Goal: Task Accomplishment & Management: Manage account settings

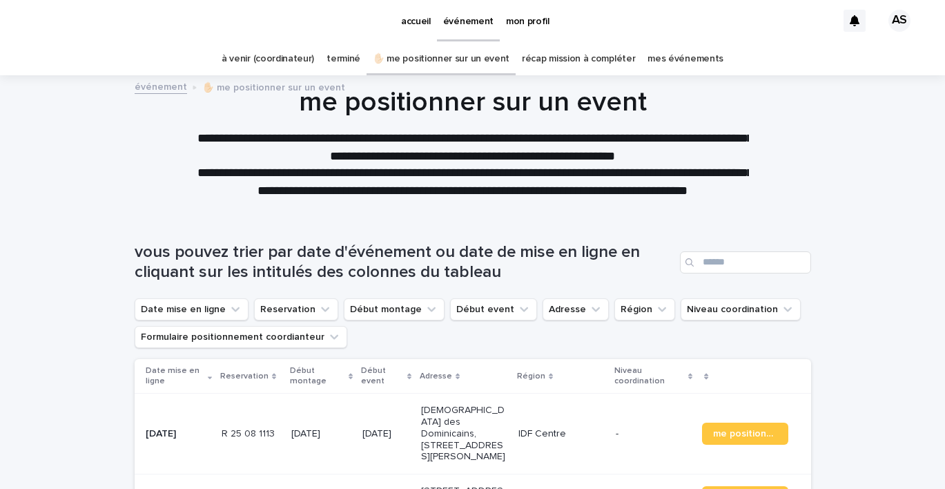
scroll to position [3, 0]
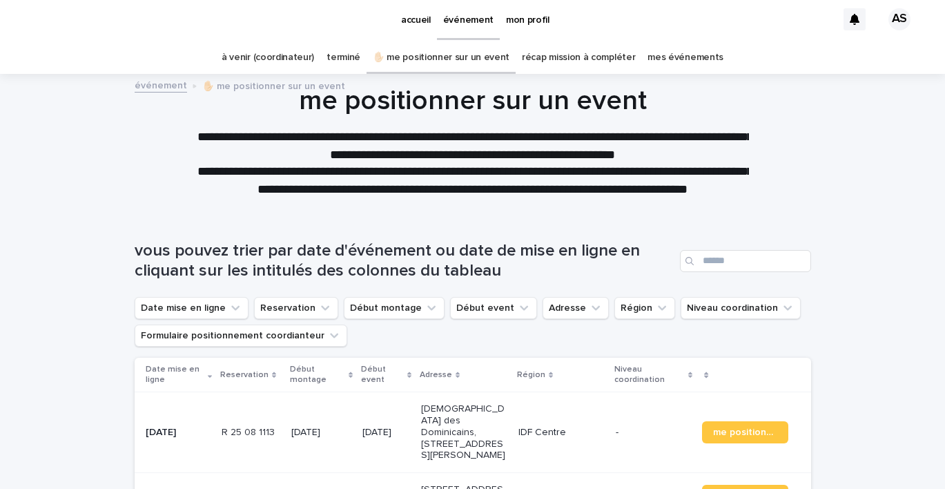
click at [667, 58] on link "mes événements" at bounding box center [686, 57] width 76 height 32
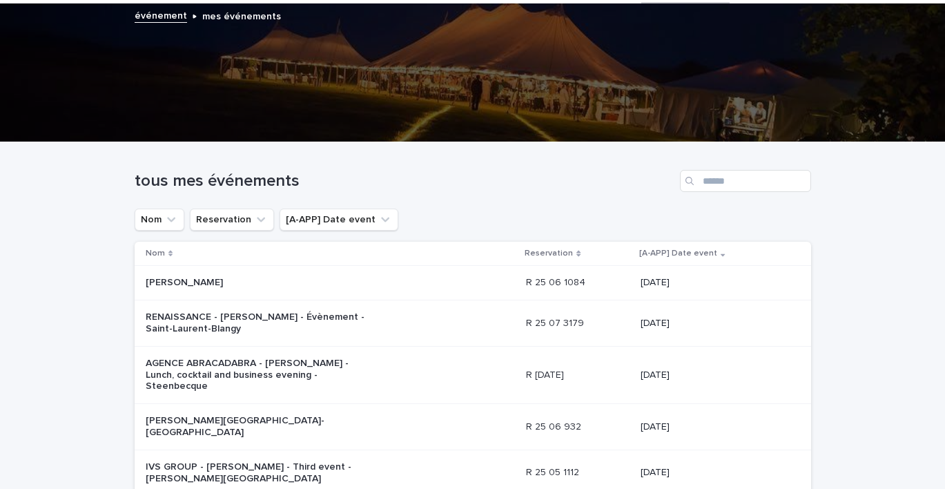
scroll to position [74, 0]
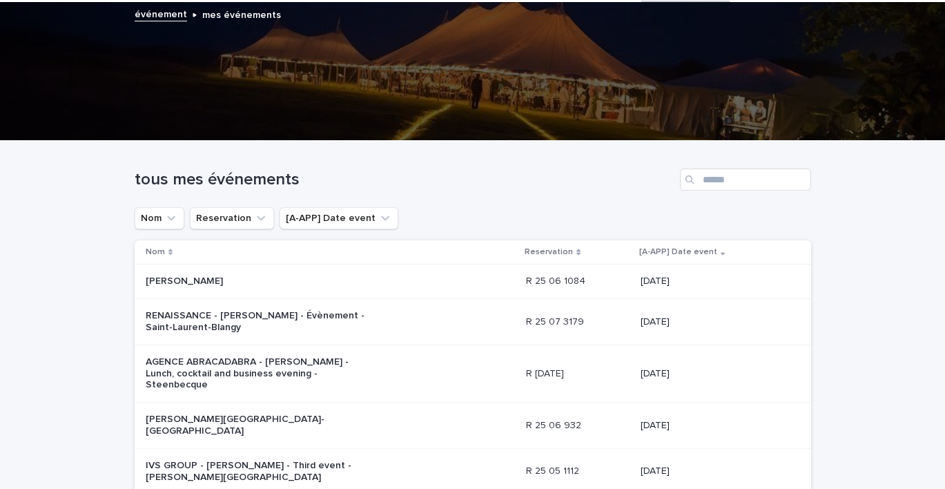
click at [228, 279] on p "[PERSON_NAME]" at bounding box center [261, 281] width 230 height 12
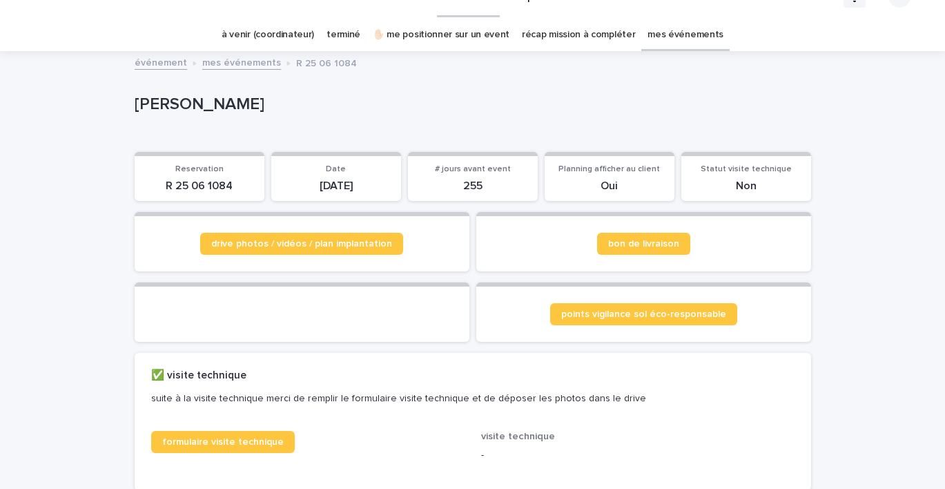
scroll to position [39, 0]
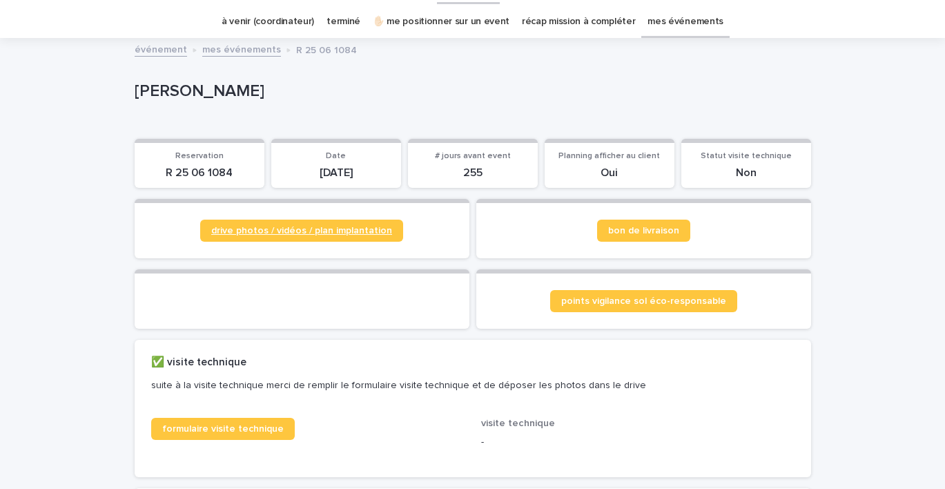
click at [288, 228] on span "drive photos / vidéos / plan implantation" at bounding box center [301, 231] width 181 height 10
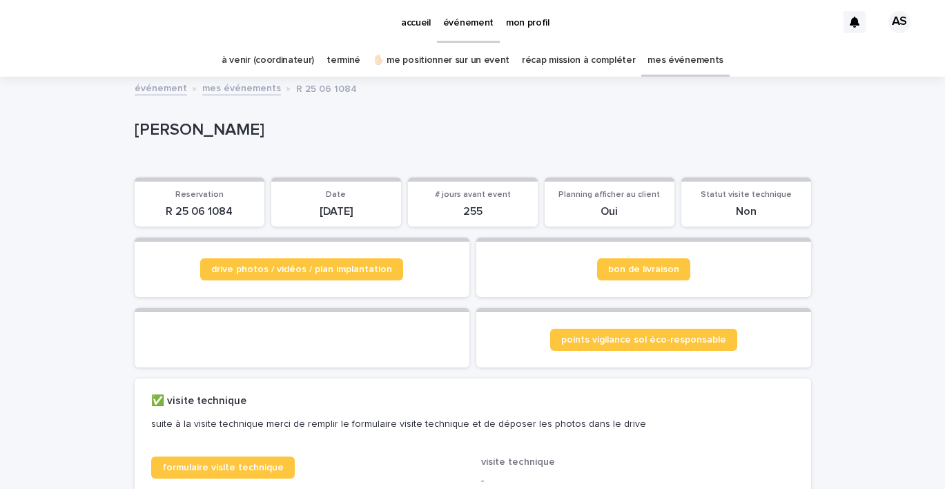
scroll to position [0, 0]
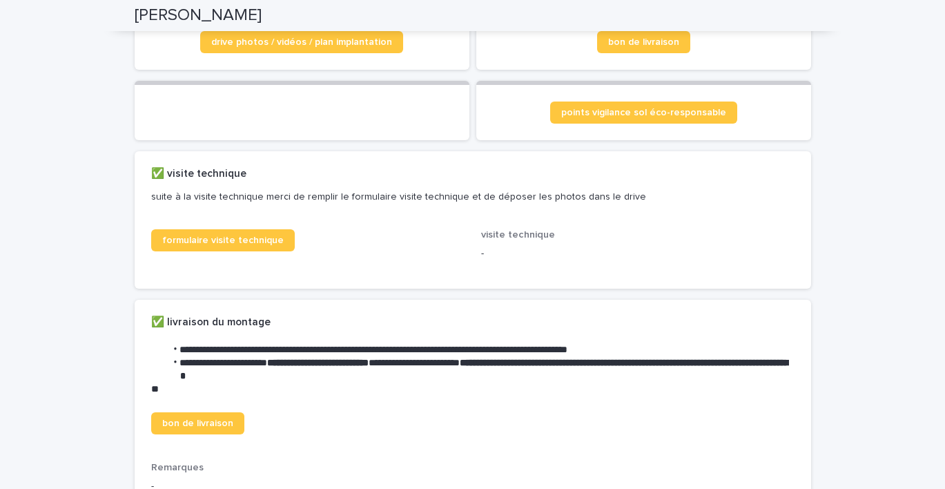
scroll to position [230, 0]
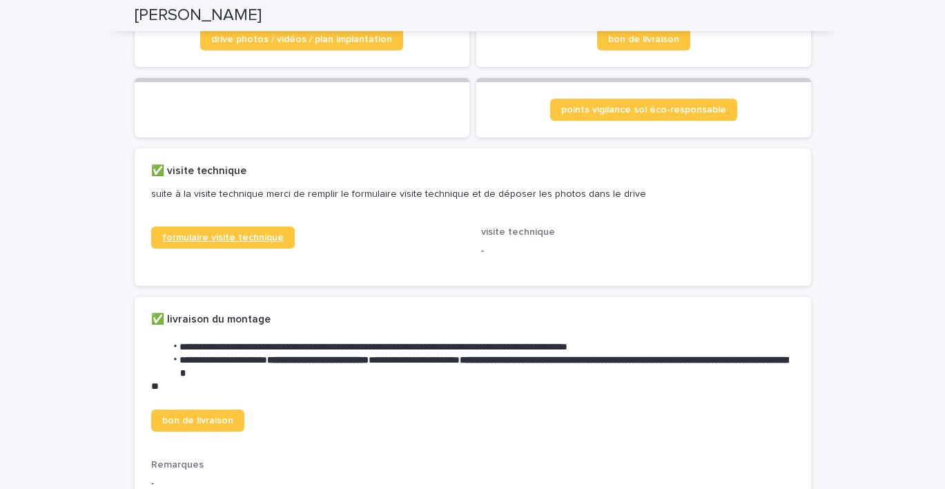
click at [255, 242] on span "formulaire visite technique" at bounding box center [223, 238] width 122 height 10
click at [665, 41] on span "bon de livraison" at bounding box center [643, 40] width 71 height 10
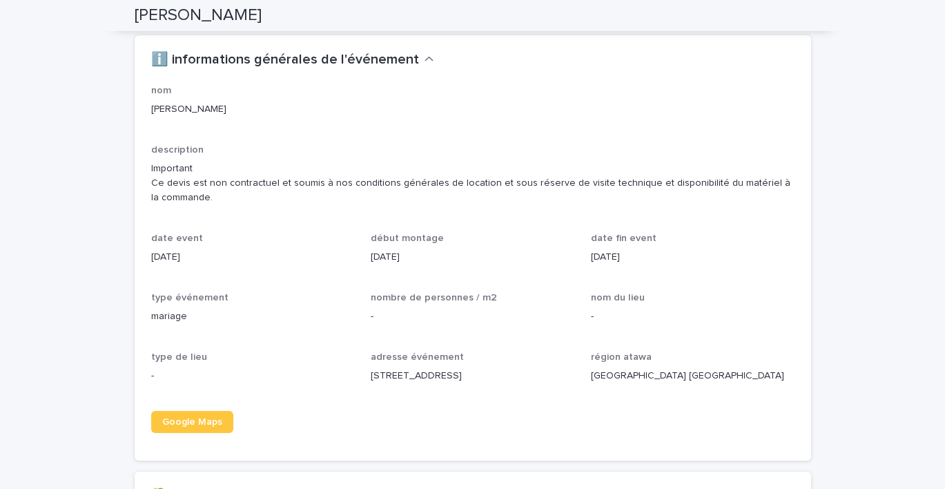
scroll to position [1246, 0]
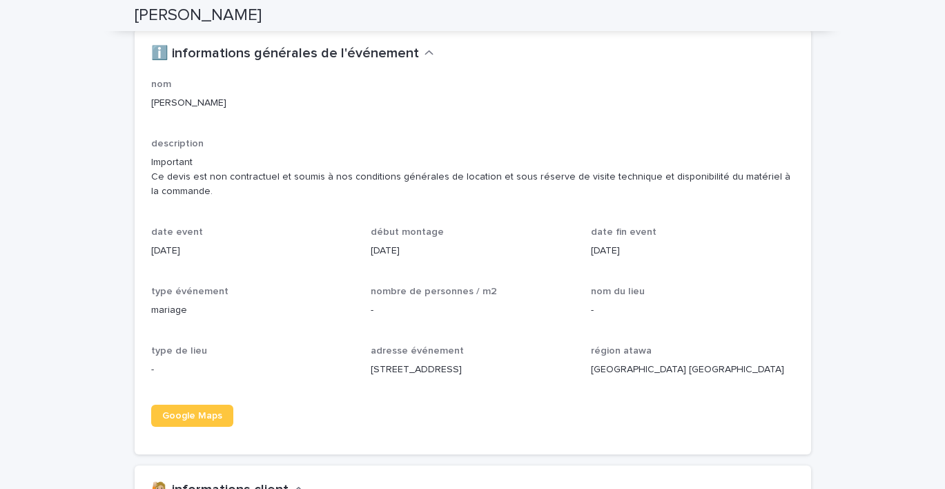
drag, startPoint x: 372, startPoint y: 376, endPoint x: 480, endPoint y: 376, distance: 107.7
click at [480, 376] on p "[STREET_ADDRESS]" at bounding box center [473, 369] width 204 height 14
copy p "6 Rue du Moulin Lagache"
